Goal: Task Accomplishment & Management: Manage account settings

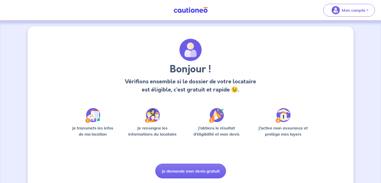
scroll to position [16, 0]
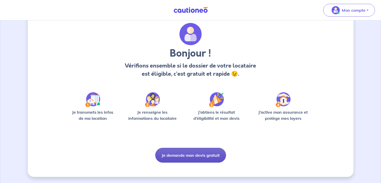
click at [192, 158] on button "Je demande mon devis gratuit" at bounding box center [190, 155] width 71 height 15
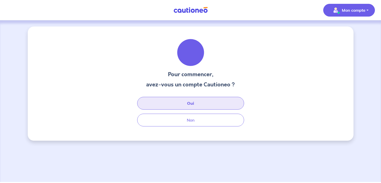
click at [195, 108] on button "Oui" at bounding box center [190, 103] width 107 height 13
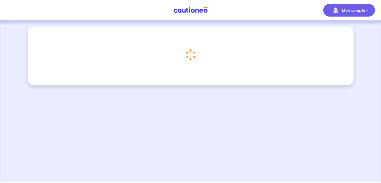
click at [355, 10] on p "Mon compte" at bounding box center [354, 10] width 24 height 6
click at [350, 31] on link "Mes informations" at bounding box center [344, 32] width 41 height 8
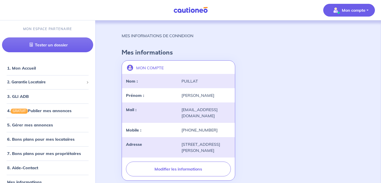
click at [365, 14] on button "Mon compte" at bounding box center [349, 10] width 52 height 13
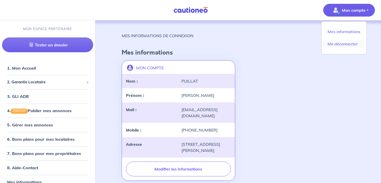
click at [353, 44] on link "Me déconnecter" at bounding box center [344, 44] width 41 height 8
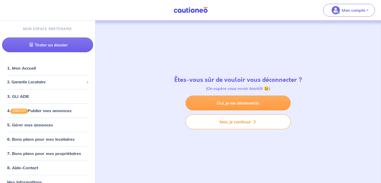
click at [277, 98] on link "Oui, je me déconnecte" at bounding box center [238, 103] width 105 height 15
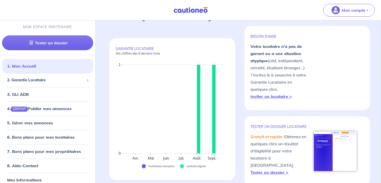
scroll to position [32, 0]
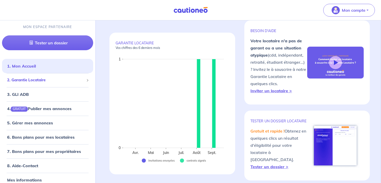
click at [54, 78] on span "2. Garantie Locataire" at bounding box center [45, 80] width 77 height 6
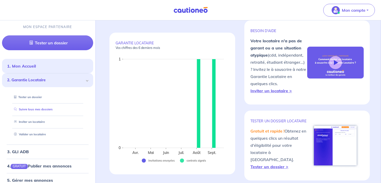
click at [59, 103] on li "Suivre tous mes dossiers" at bounding box center [47, 109] width 79 height 12
click at [53, 107] on link "Suivre tous mes dossiers" at bounding box center [32, 109] width 41 height 4
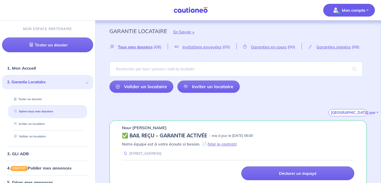
click at [359, 14] on span "Mon compte" at bounding box center [348, 10] width 36 height 8
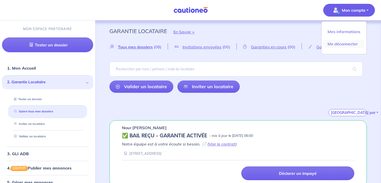
scroll to position [0, 0]
click at [350, 43] on link "Me déconnecter" at bounding box center [344, 44] width 41 height 8
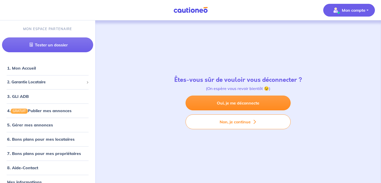
click at [365, 13] on span "Mon compte" at bounding box center [348, 10] width 36 height 8
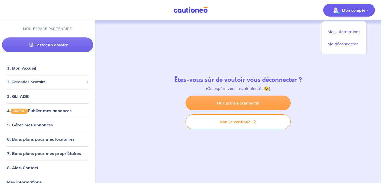
click at [278, 102] on link "Oui, je me déconnecte" at bounding box center [238, 103] width 105 height 15
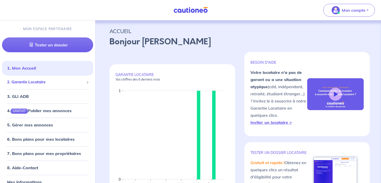
click at [37, 81] on span "2. Garantie Locataire" at bounding box center [45, 82] width 77 height 6
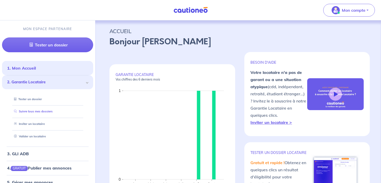
click at [44, 110] on link "Suivre tous mes dossiers" at bounding box center [32, 112] width 41 height 4
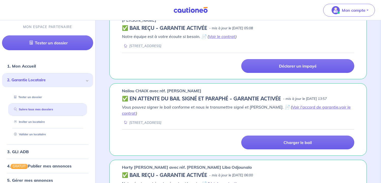
scroll to position [178, 0]
